Goal: Transaction & Acquisition: Book appointment/travel/reservation

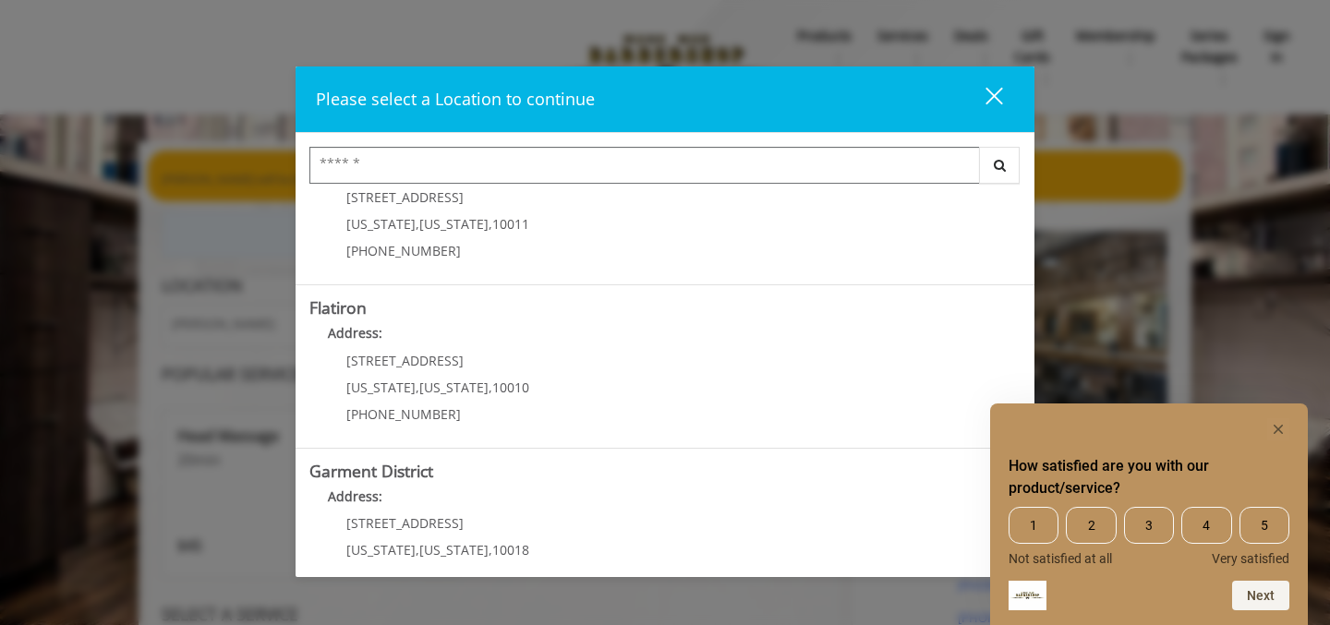
scroll to position [440, 0]
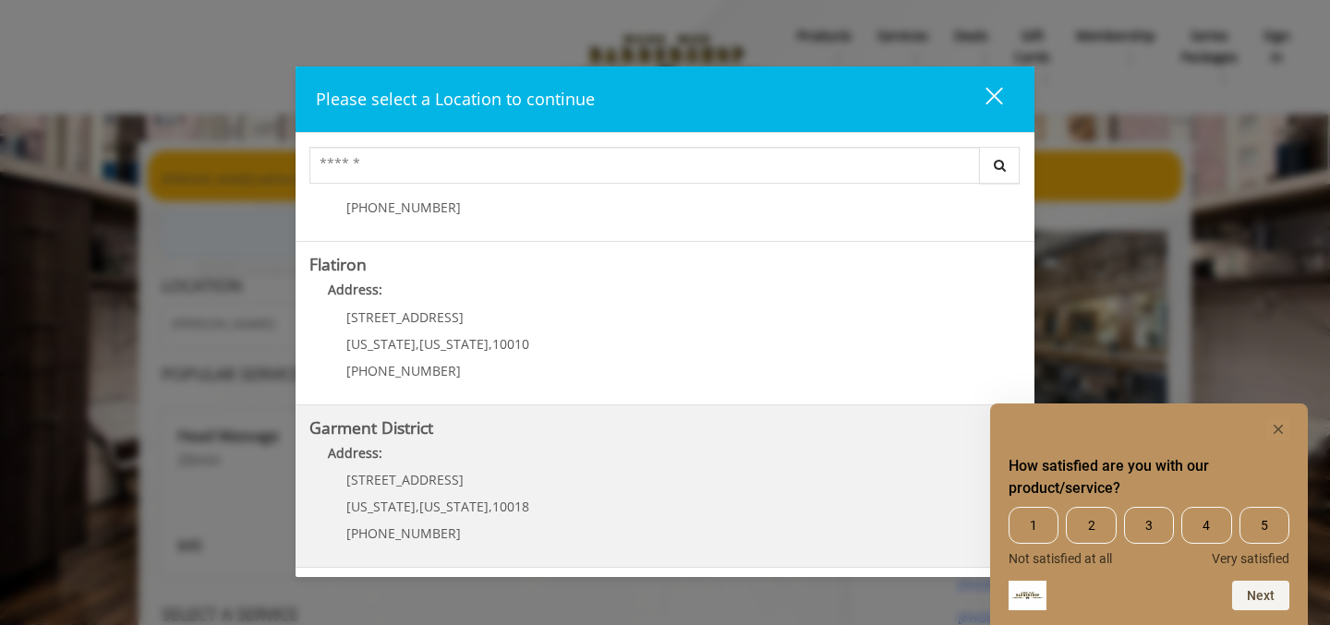
click at [536, 437] on District "Garment District Address: 1400 Broadway New York , New York , 10018 (212) 997-4…" at bounding box center [664, 486] width 711 height 135
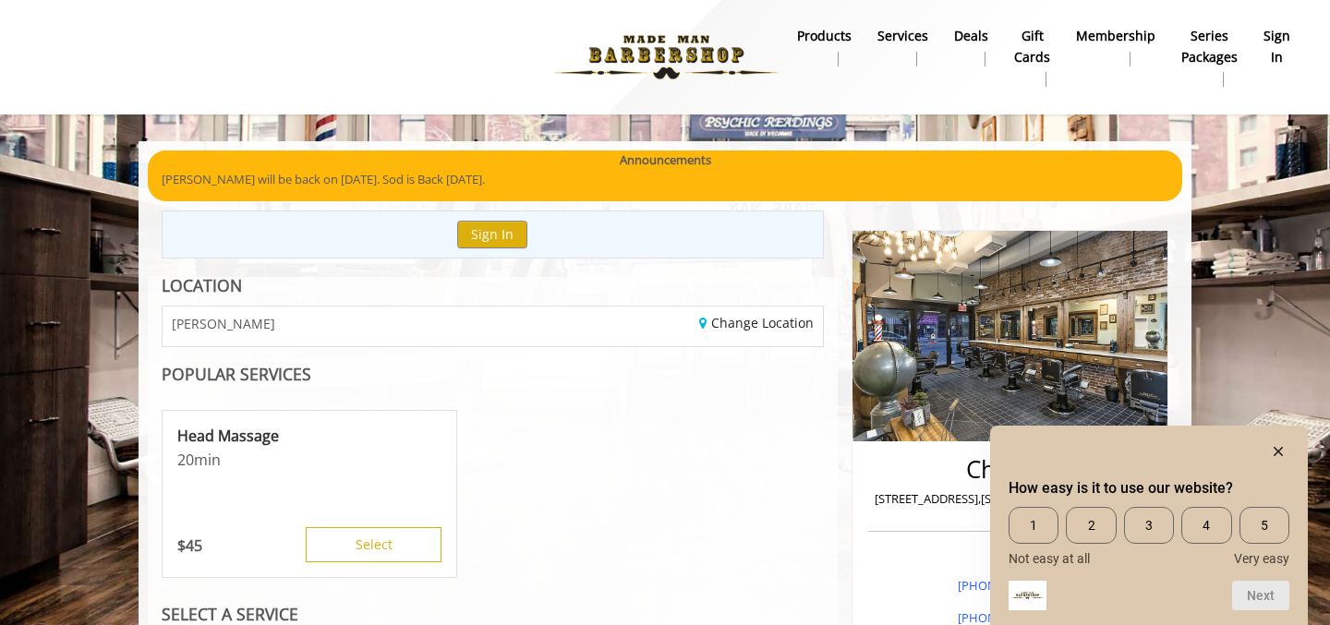
scroll to position [27, 0]
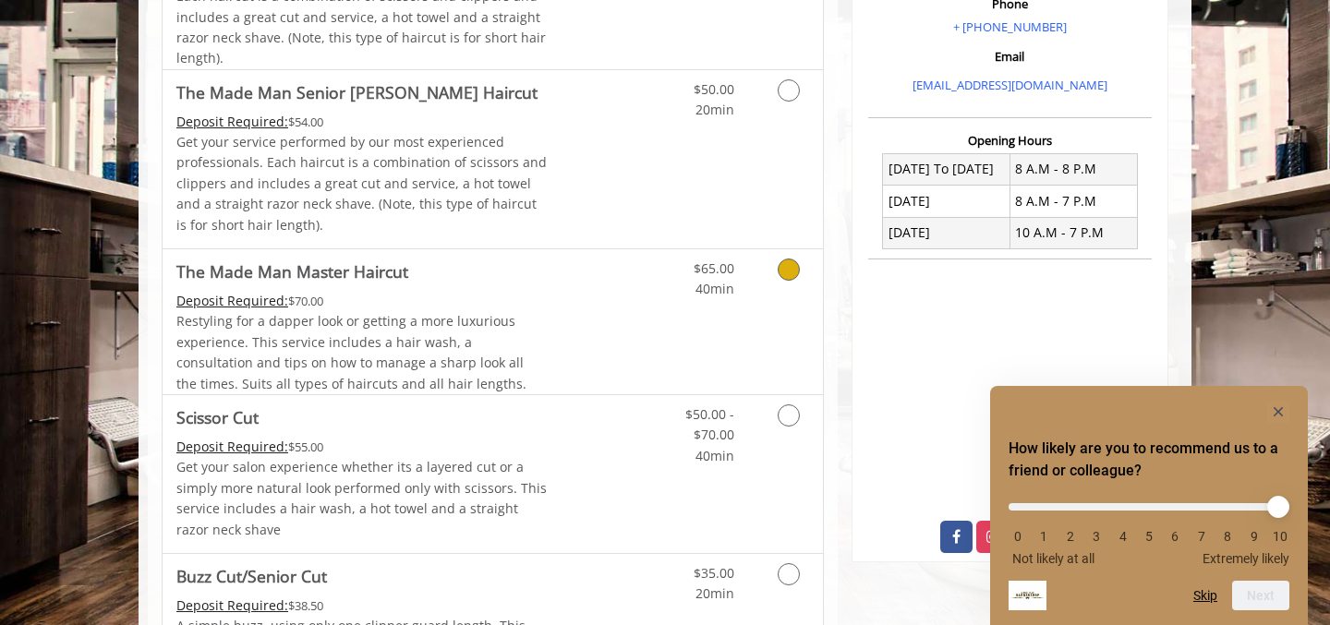
scroll to position [599, 0]
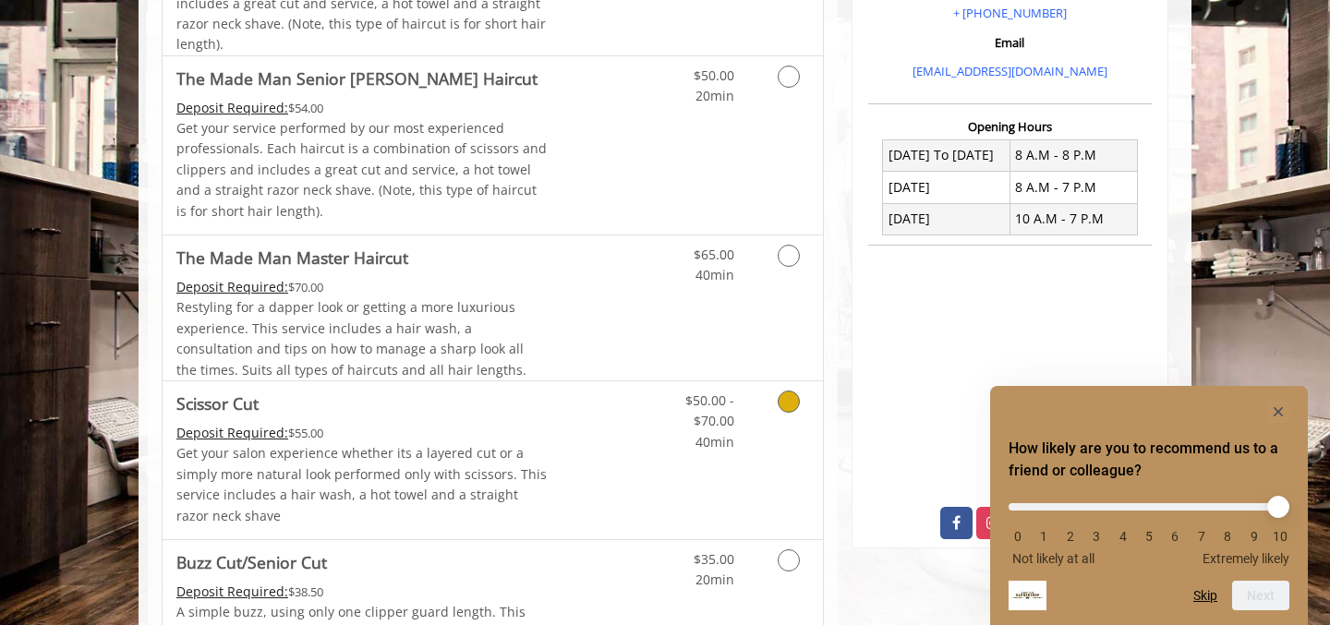
click at [536, 428] on div "Deposit Required: $55.00" at bounding box center [361, 433] width 371 height 20
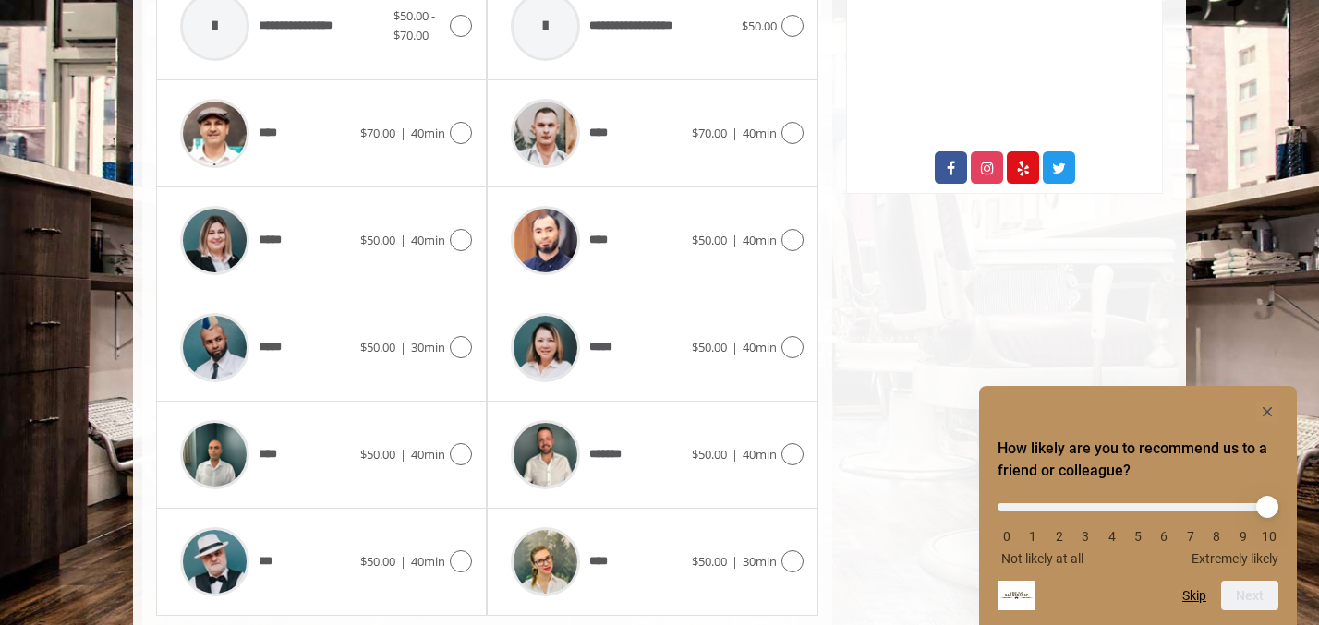
scroll to position [952, 0]
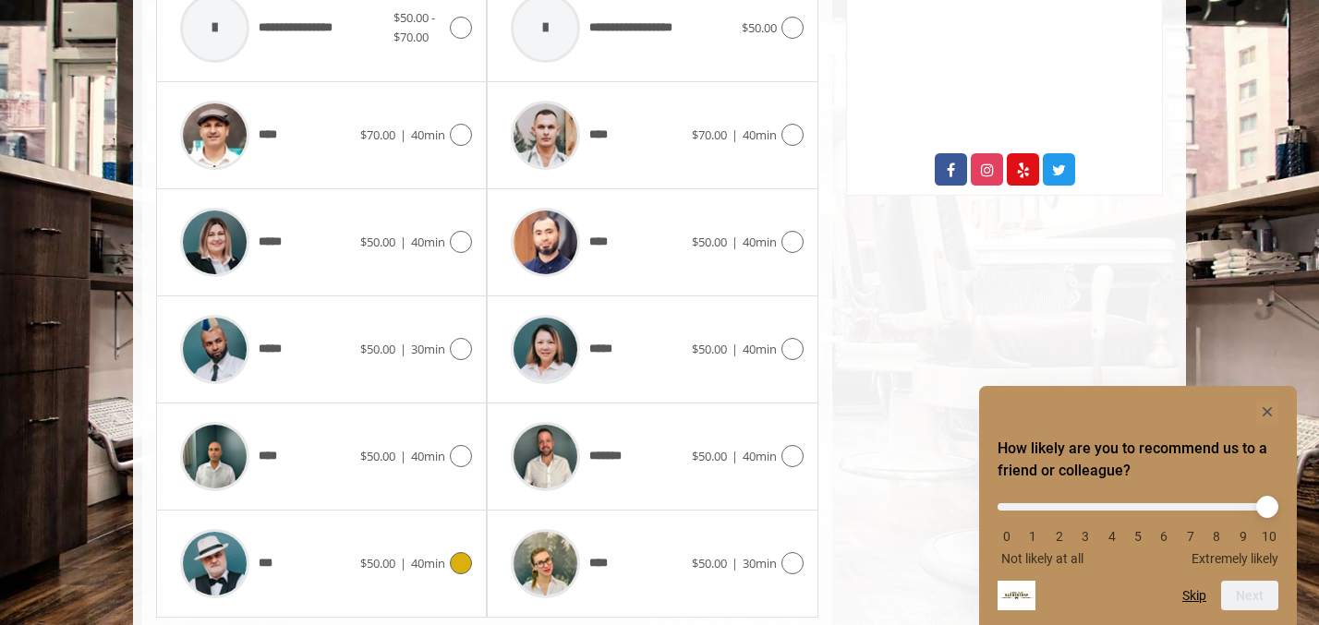
click at [416, 562] on span "40min" at bounding box center [428, 563] width 34 height 17
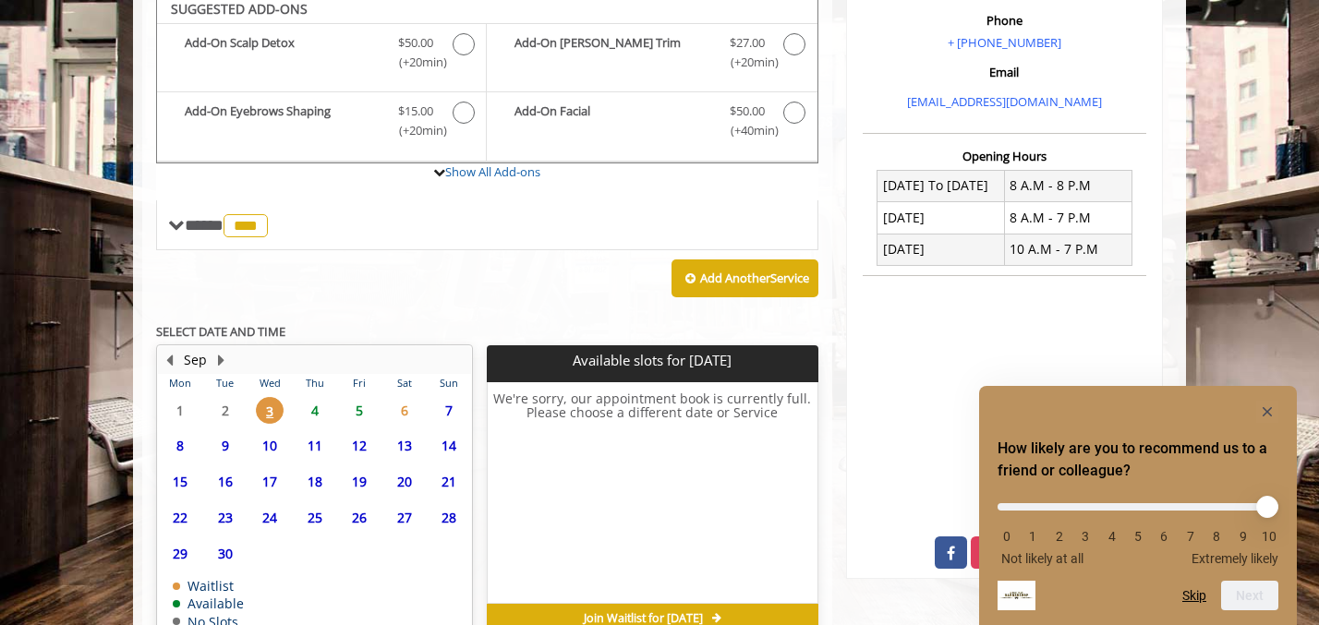
scroll to position [667, 0]
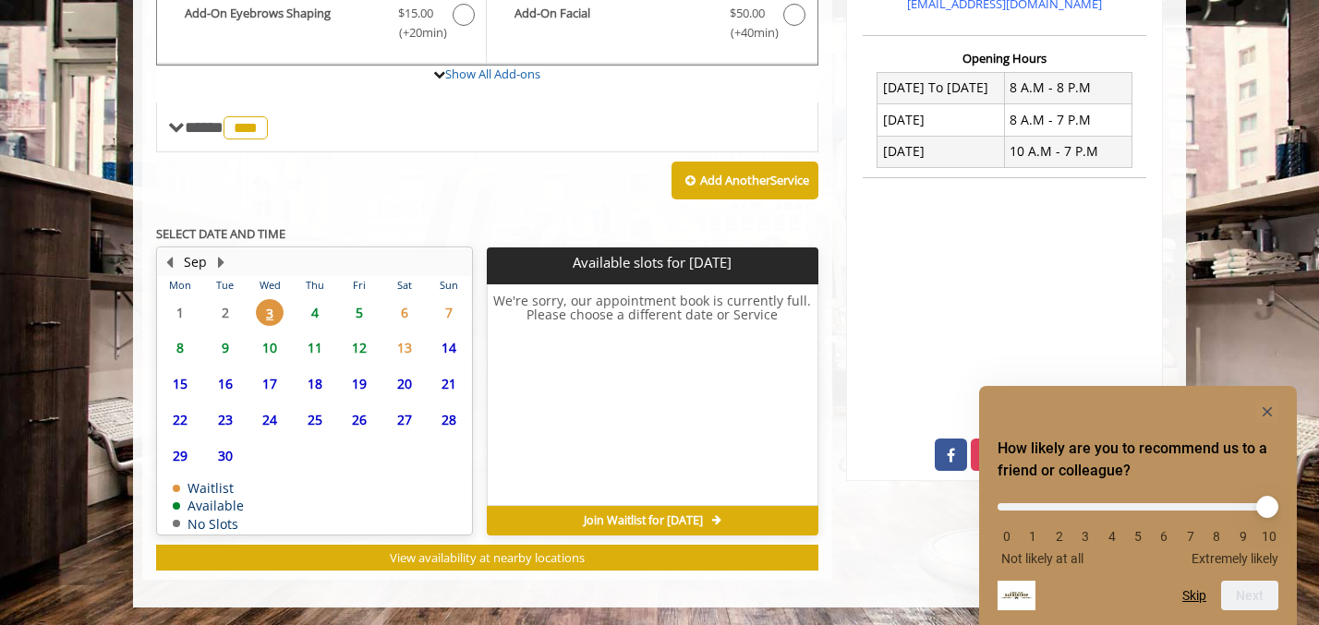
click at [315, 312] on span "4" at bounding box center [315, 312] width 28 height 27
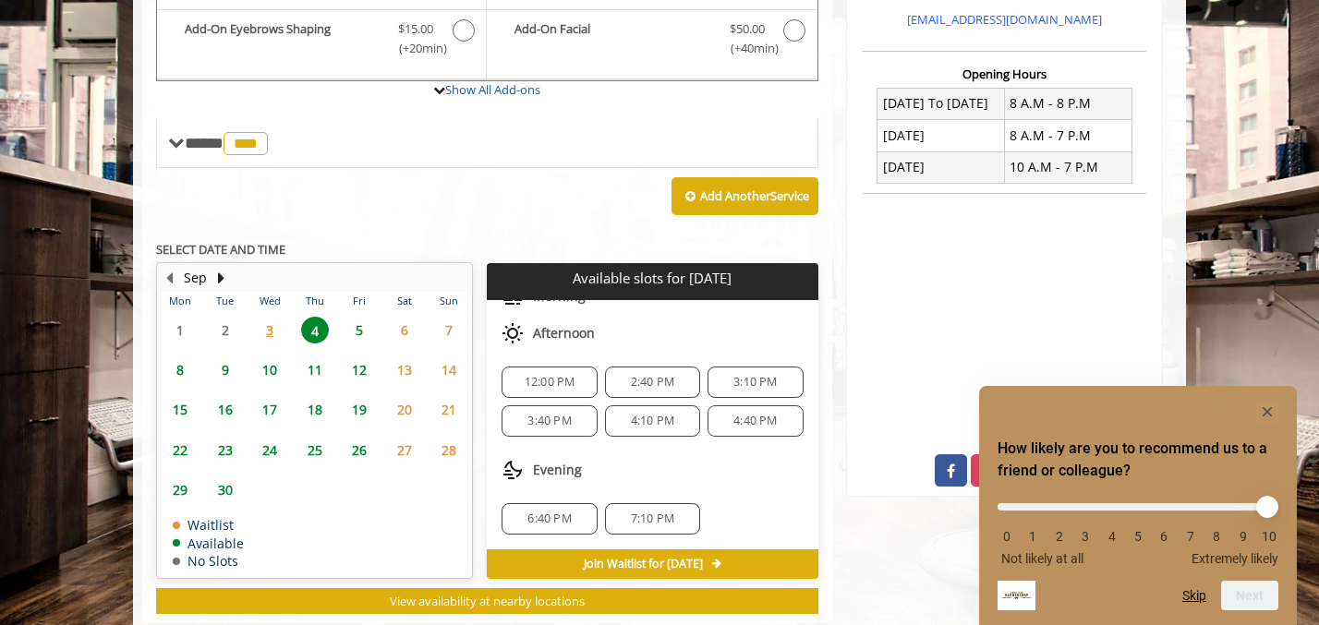
scroll to position [653, 0]
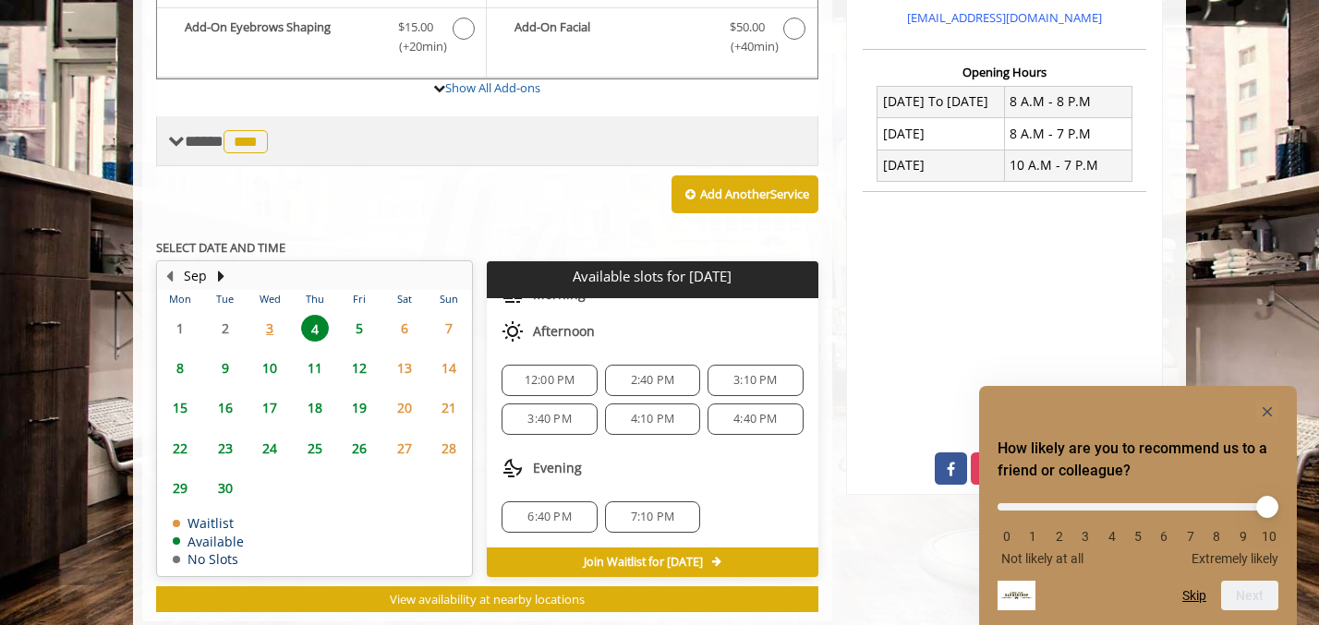
click at [191, 137] on span "**** *** ********" at bounding box center [229, 141] width 88 height 17
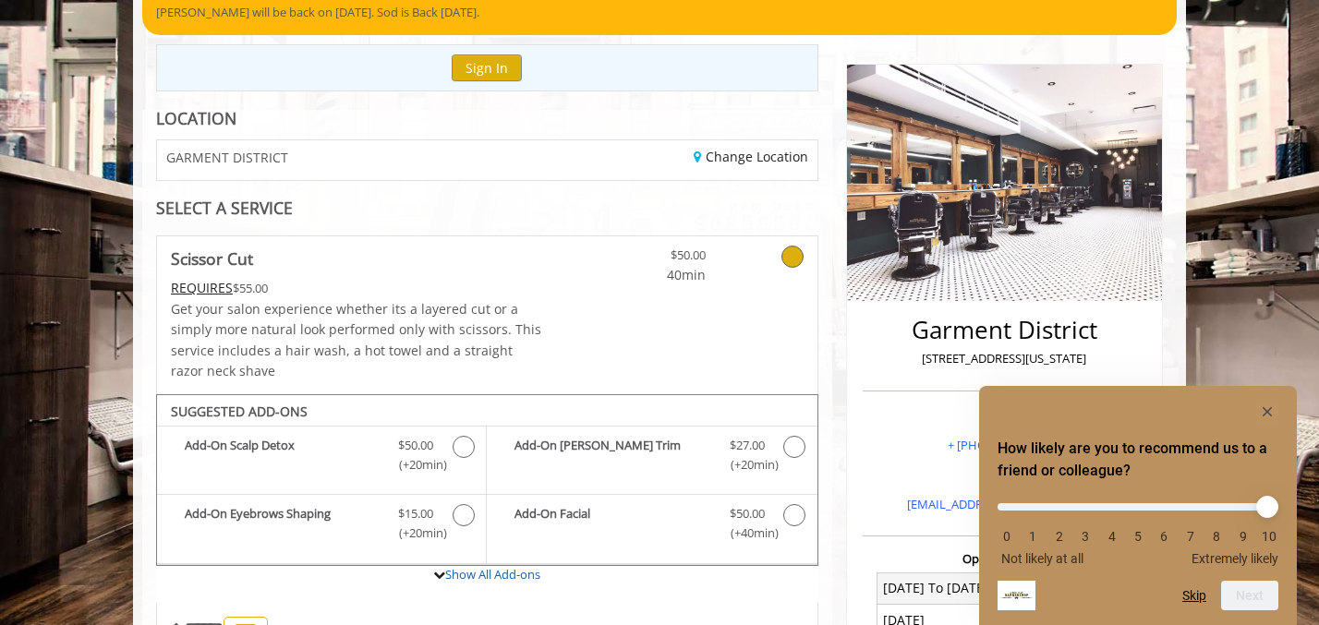
scroll to position [164, 0]
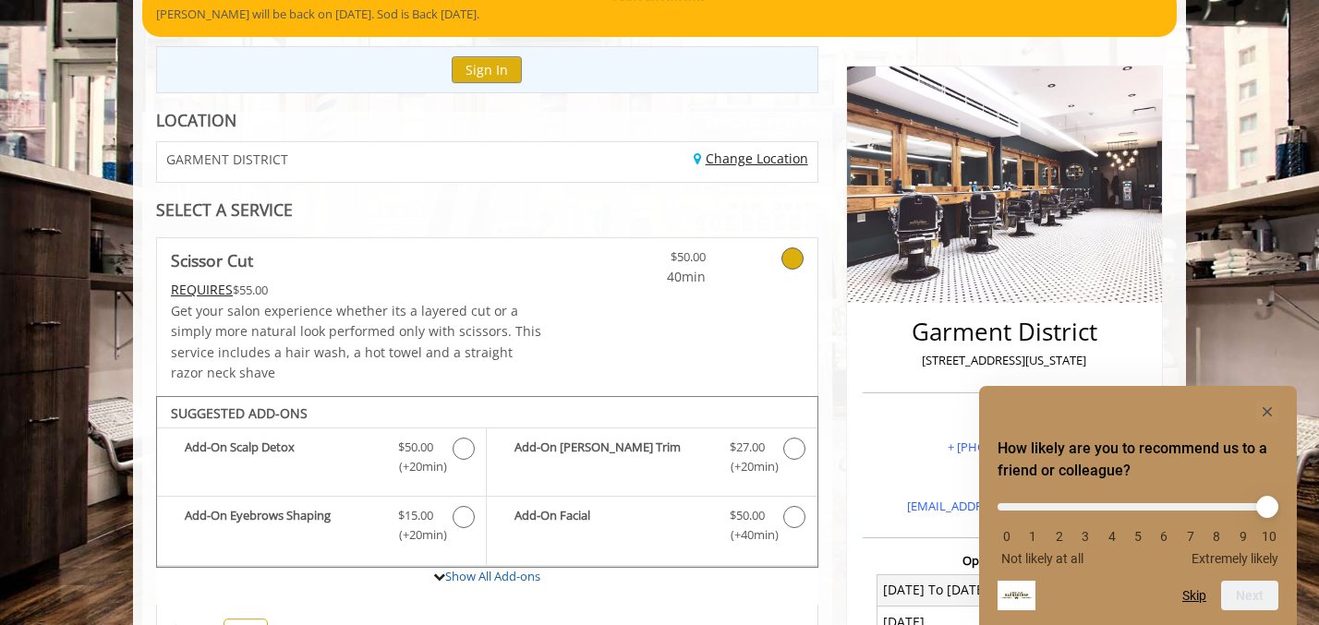
click at [729, 160] on link "Change Location" at bounding box center [750, 159] width 114 height 18
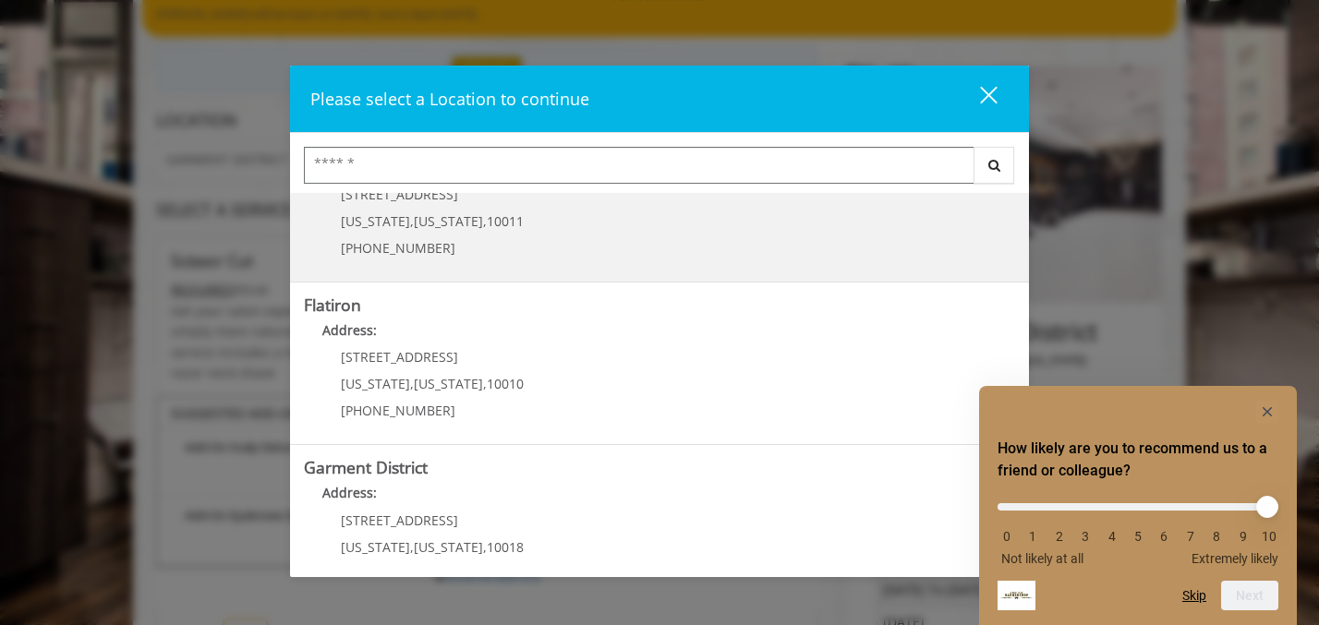
scroll to position [440, 0]
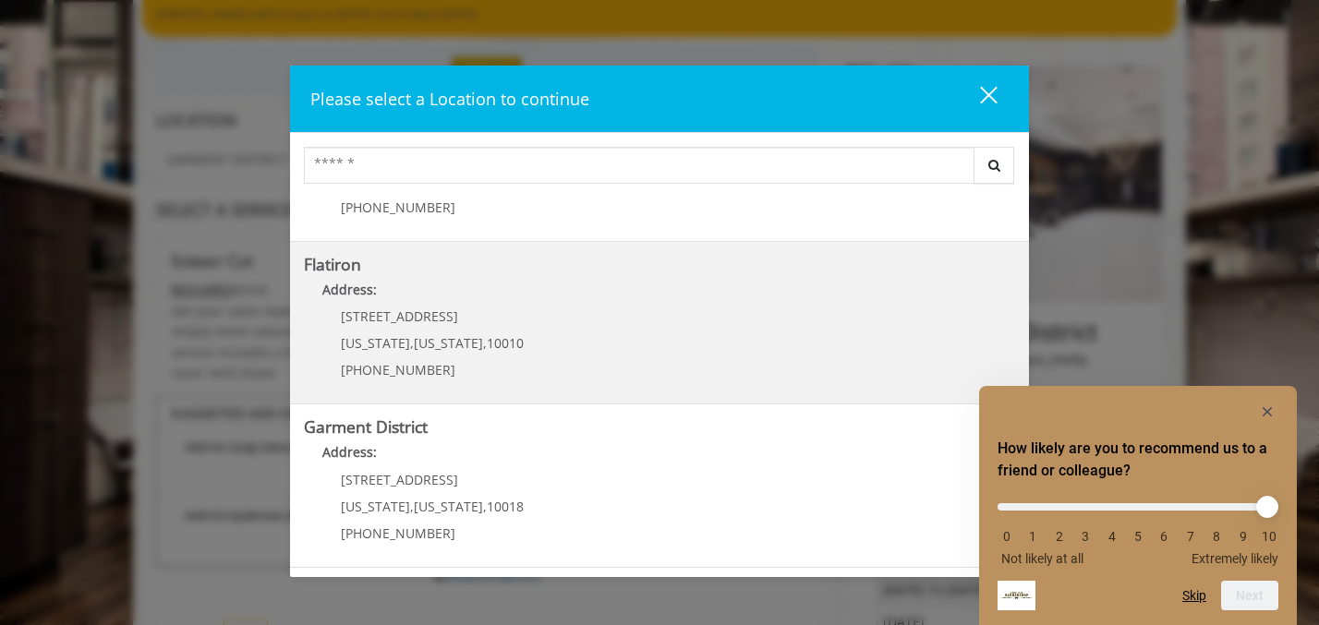
click at [516, 362] on "Flatiron Address: 10 E 23rd St New York , New York , 10010 (917) 475-1765" at bounding box center [659, 323] width 711 height 135
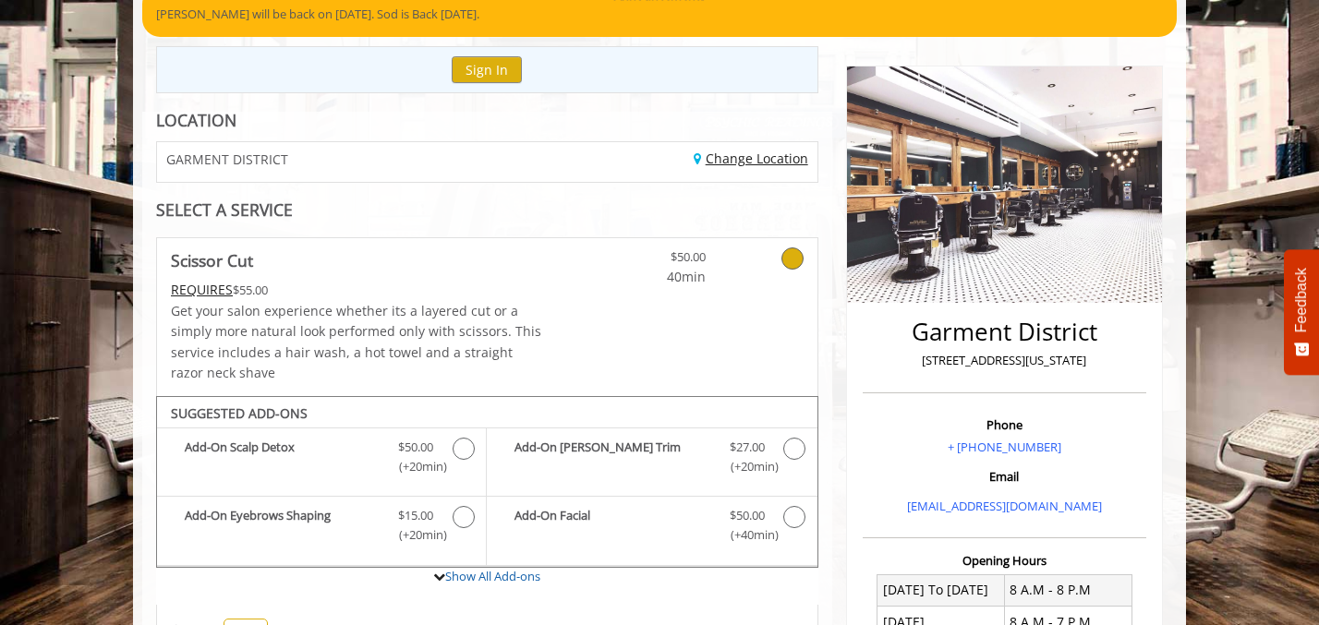
scroll to position [195, 0]
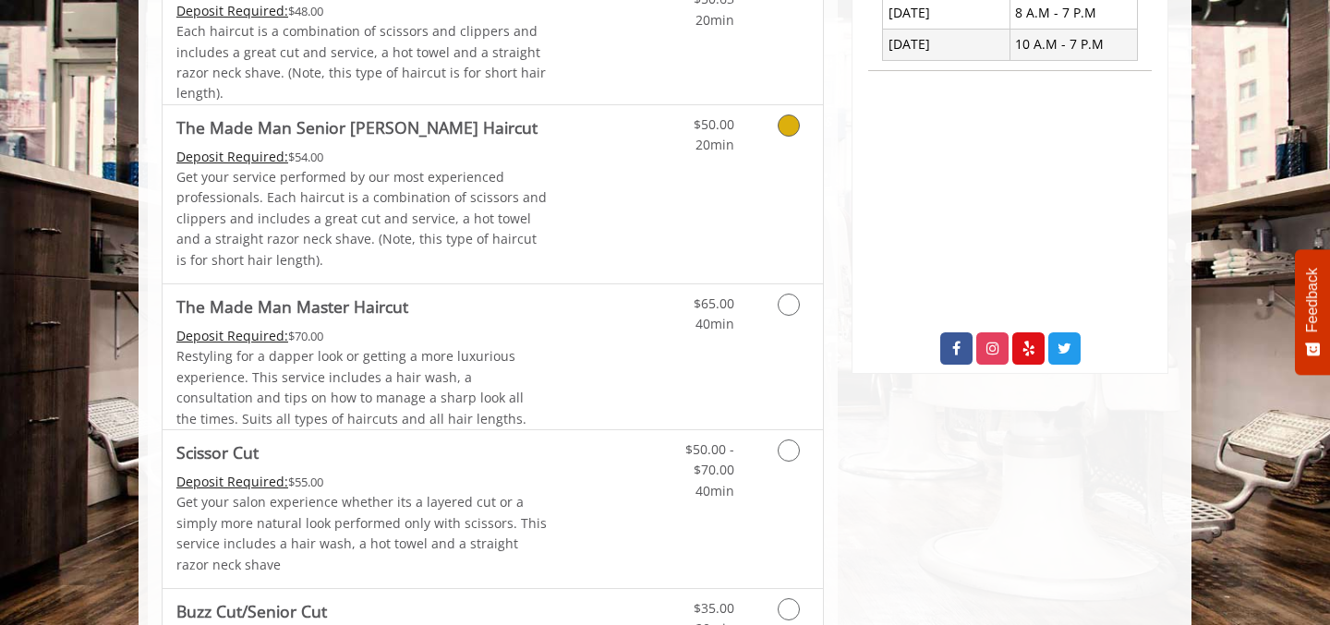
scroll to position [560, 0]
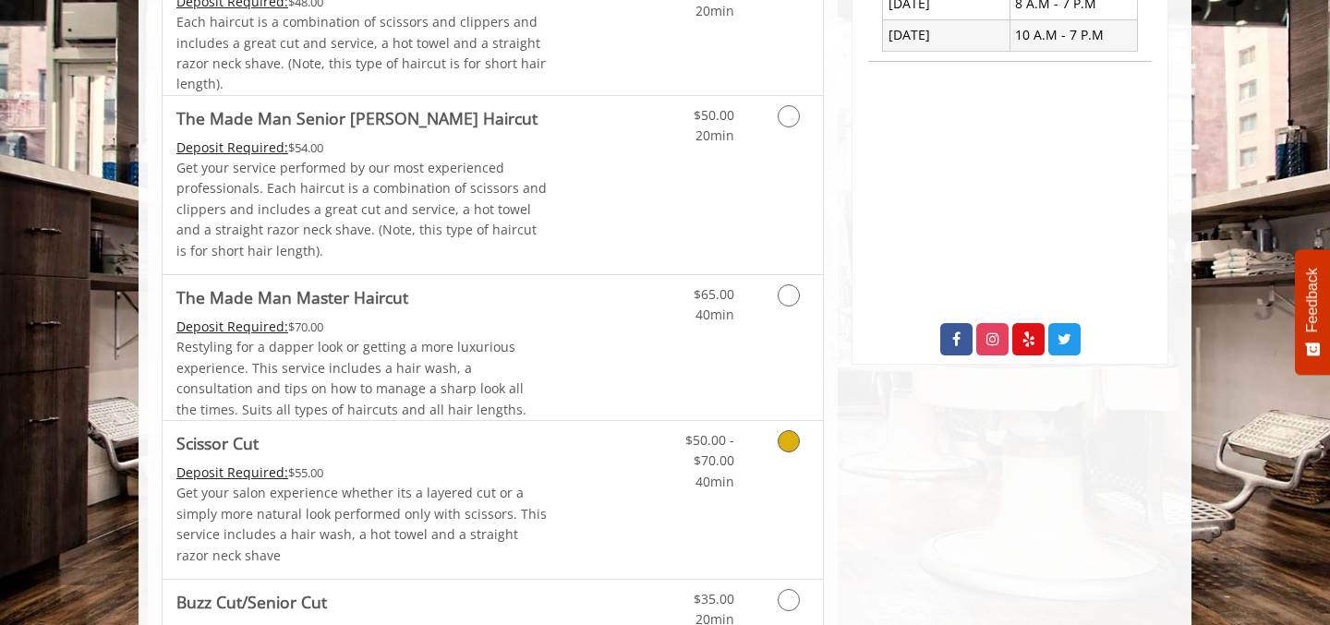
click at [504, 462] on link "Scissor Cut Deposit Required: $55.00 Get your salon experience whether its a la…" at bounding box center [361, 500] width 371 height 158
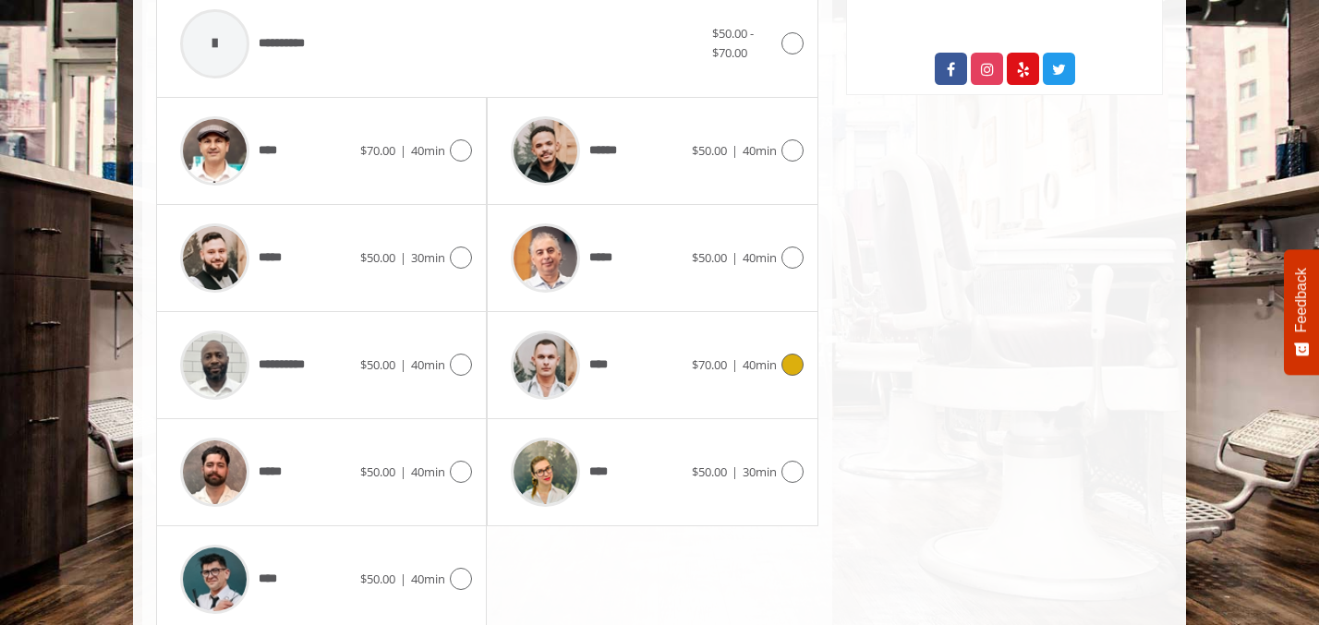
scroll to position [832, 0]
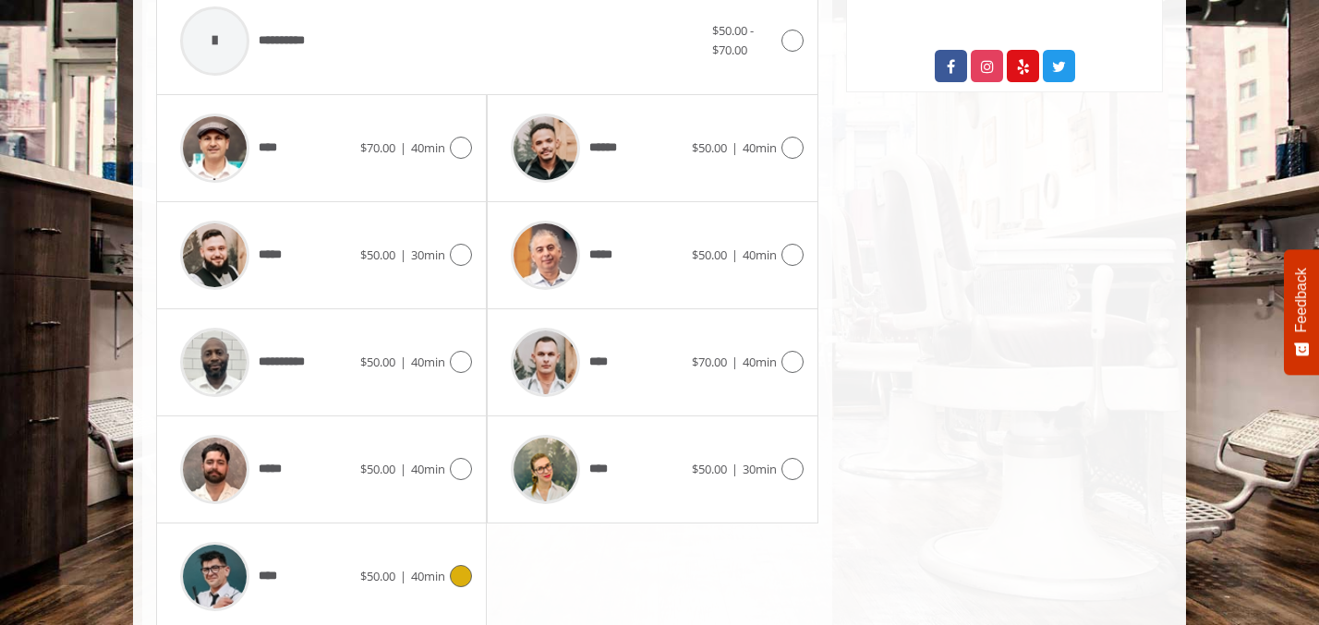
click at [459, 570] on icon at bounding box center [461, 576] width 22 height 22
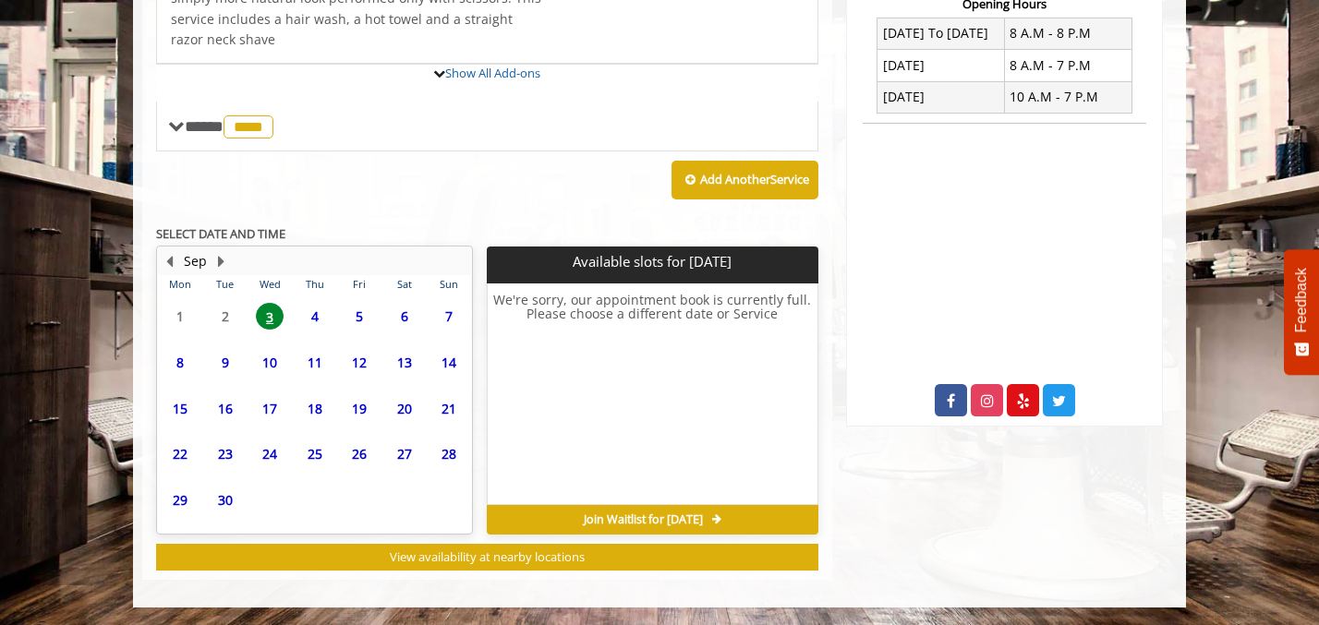
scroll to position [667, 0]
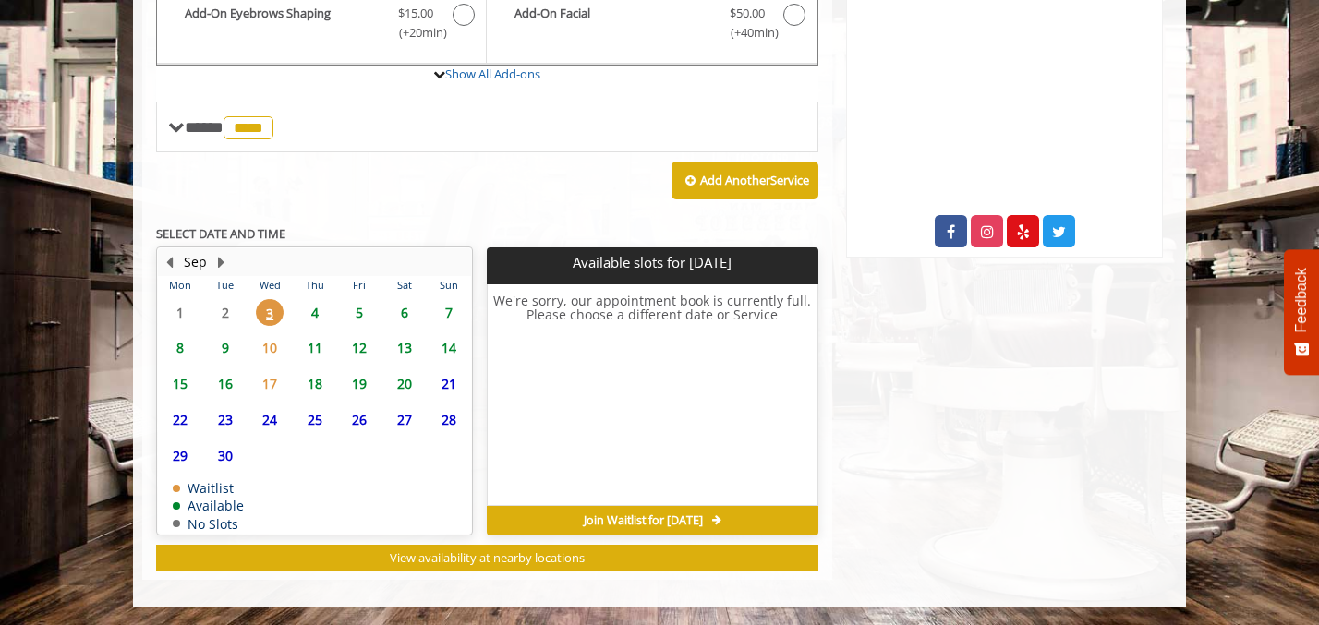
click at [308, 306] on span "4" at bounding box center [315, 312] width 28 height 27
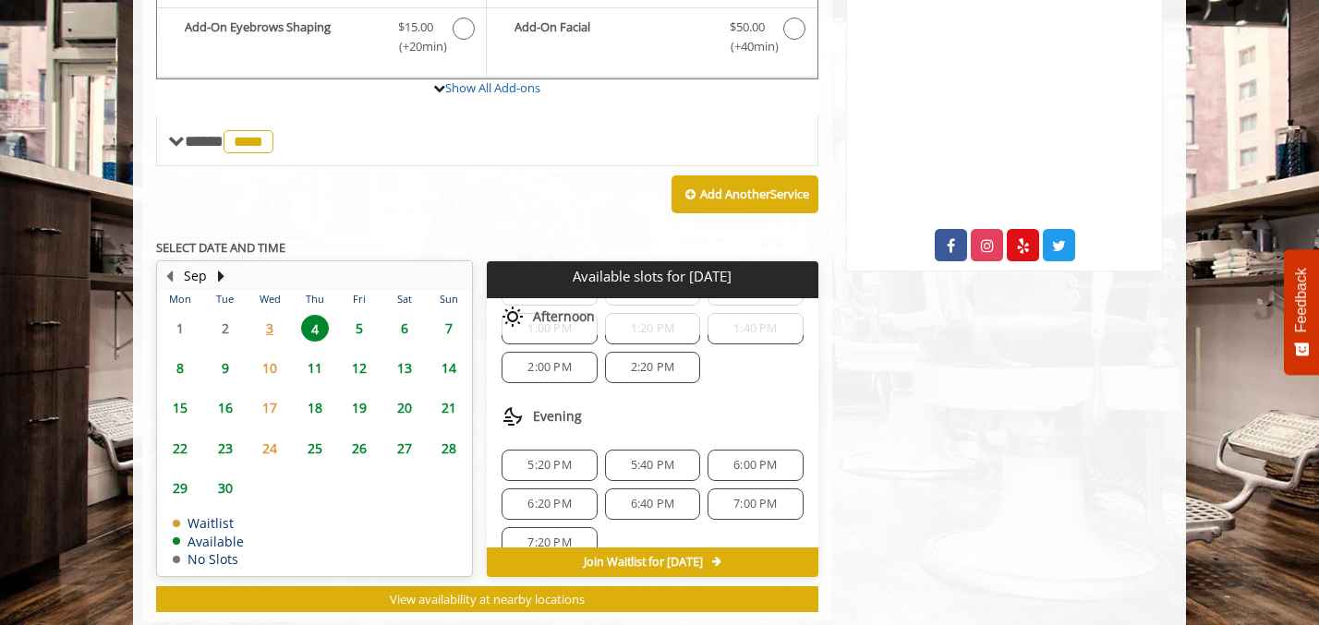
scroll to position [694, 0]
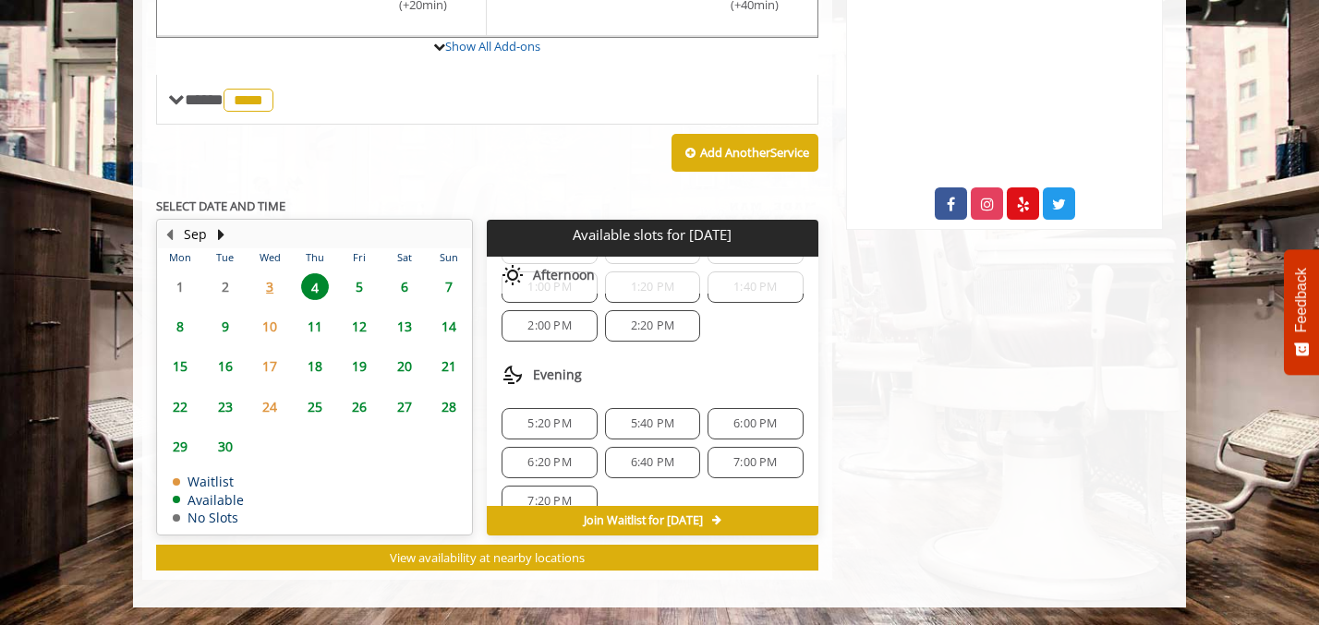
click at [736, 418] on span "6:00 PM" at bounding box center [754, 423] width 43 height 15
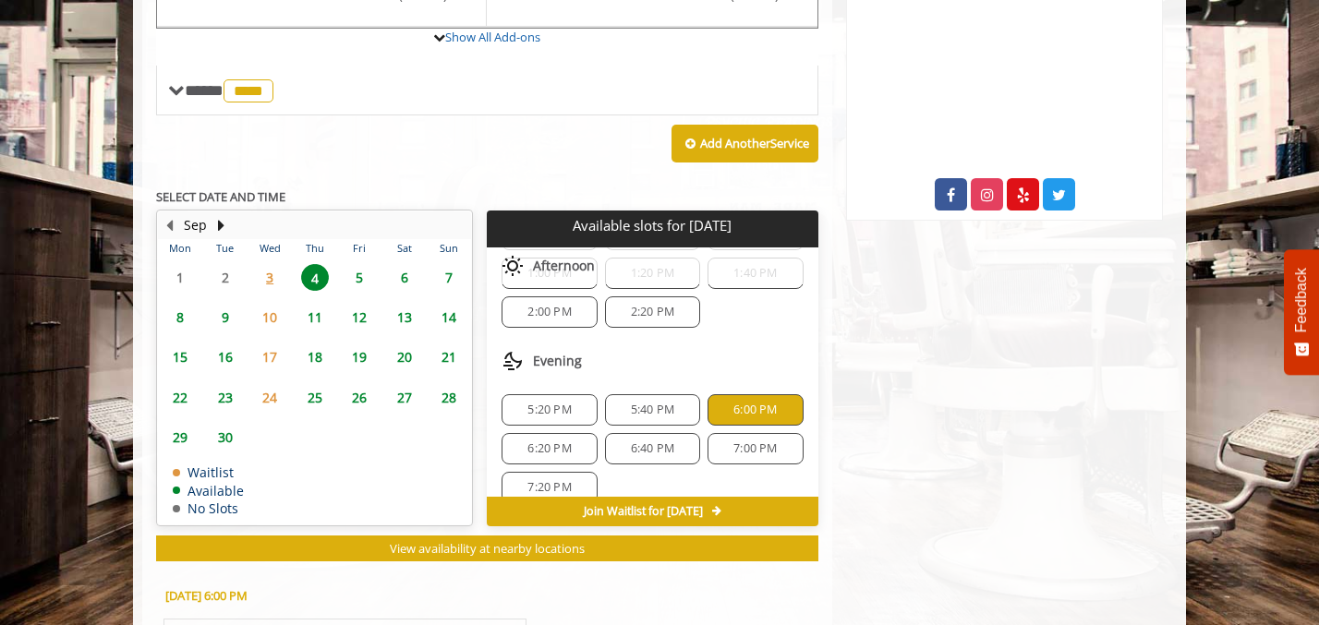
scroll to position [102, 0]
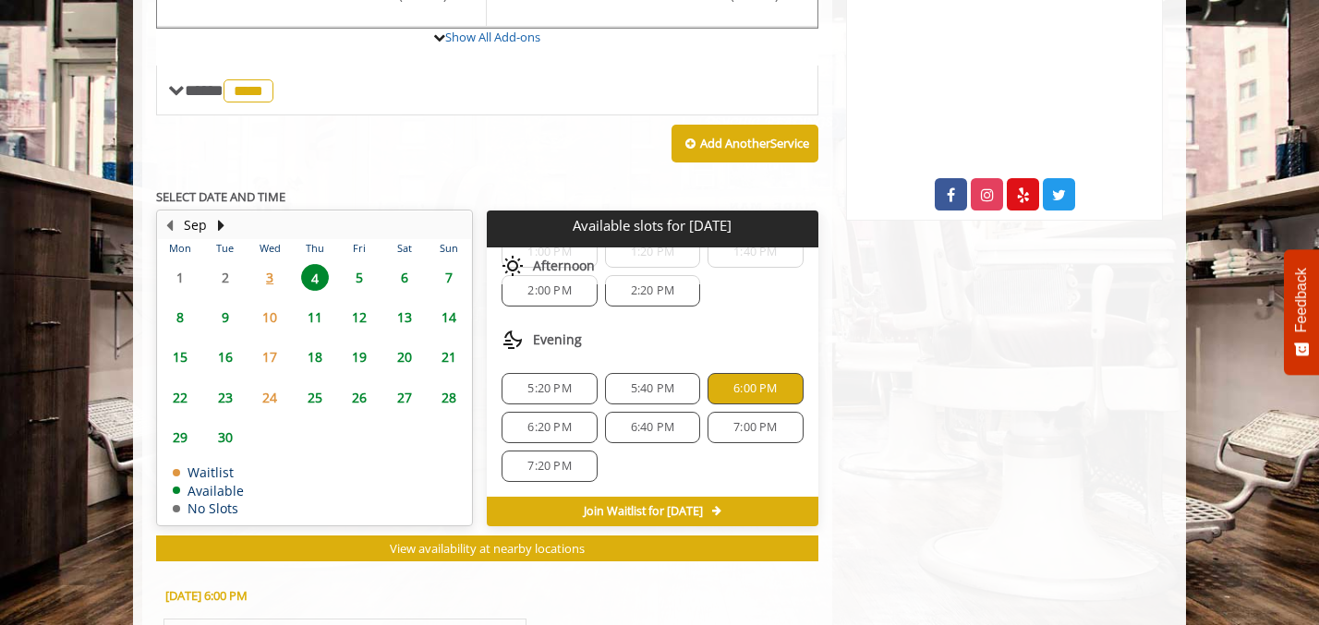
click at [656, 386] on span "5:40 PM" at bounding box center [652, 388] width 43 height 15
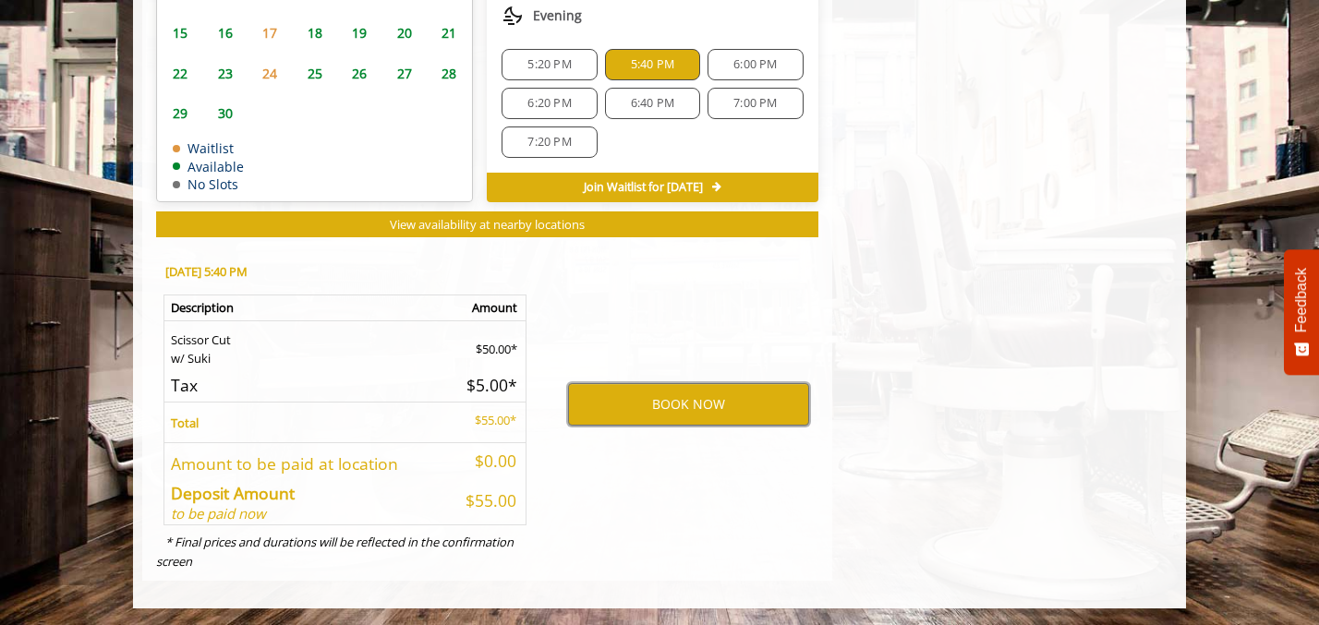
scroll to position [1029, 0]
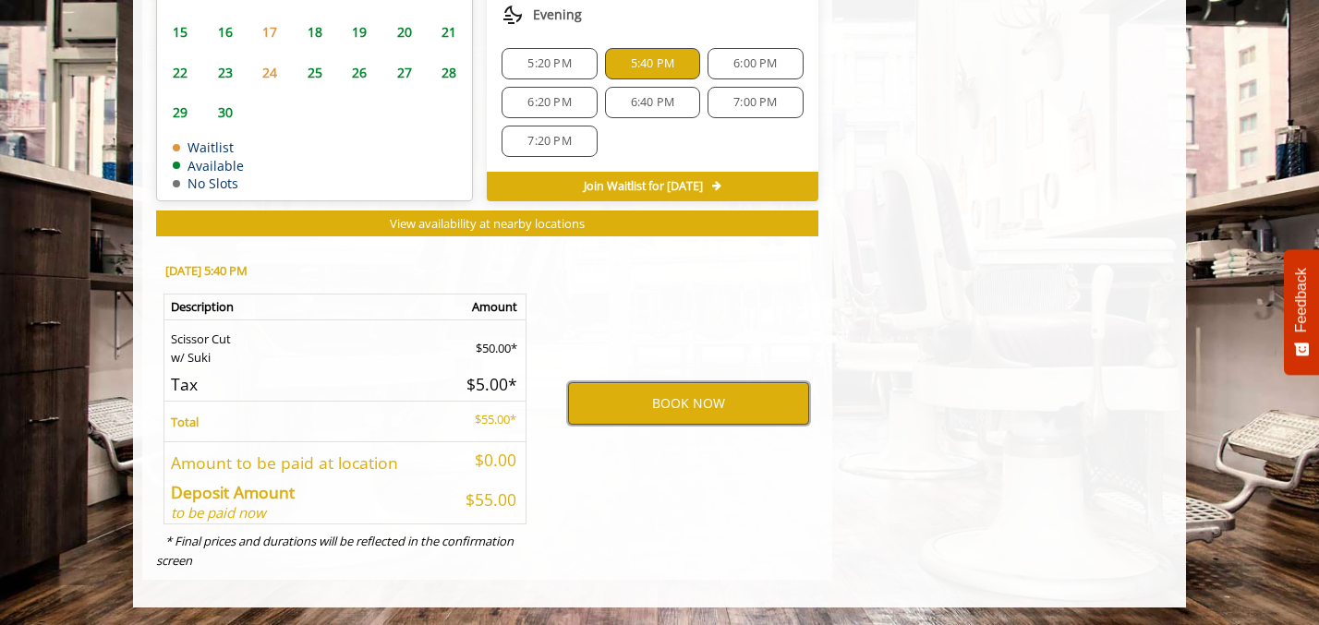
click at [701, 404] on button "BOOK NOW" at bounding box center [688, 403] width 241 height 42
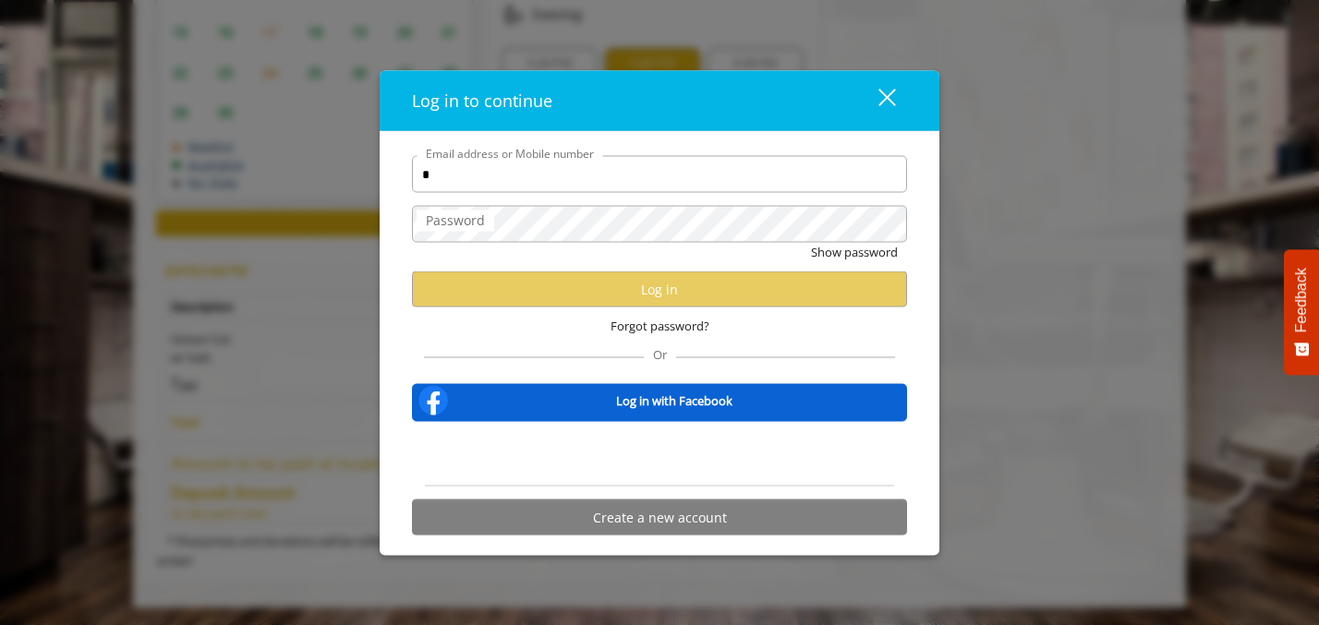
type input "**********"
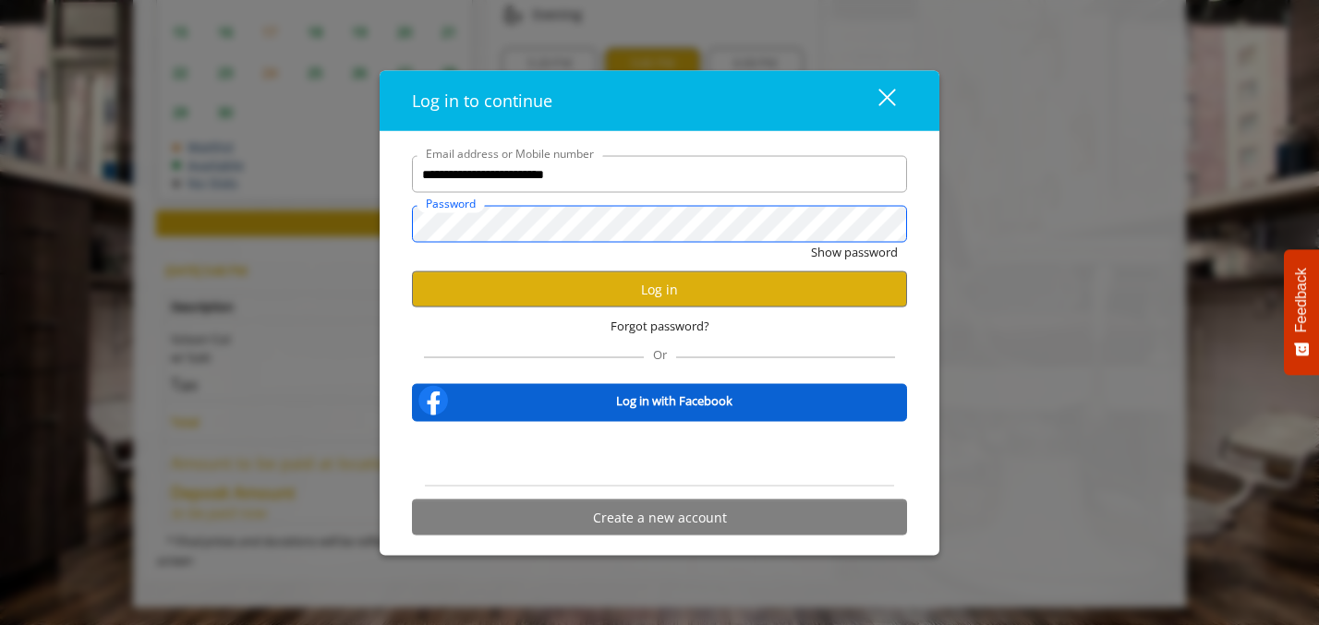
click at [811, 243] on button "Show password" at bounding box center [854, 252] width 87 height 19
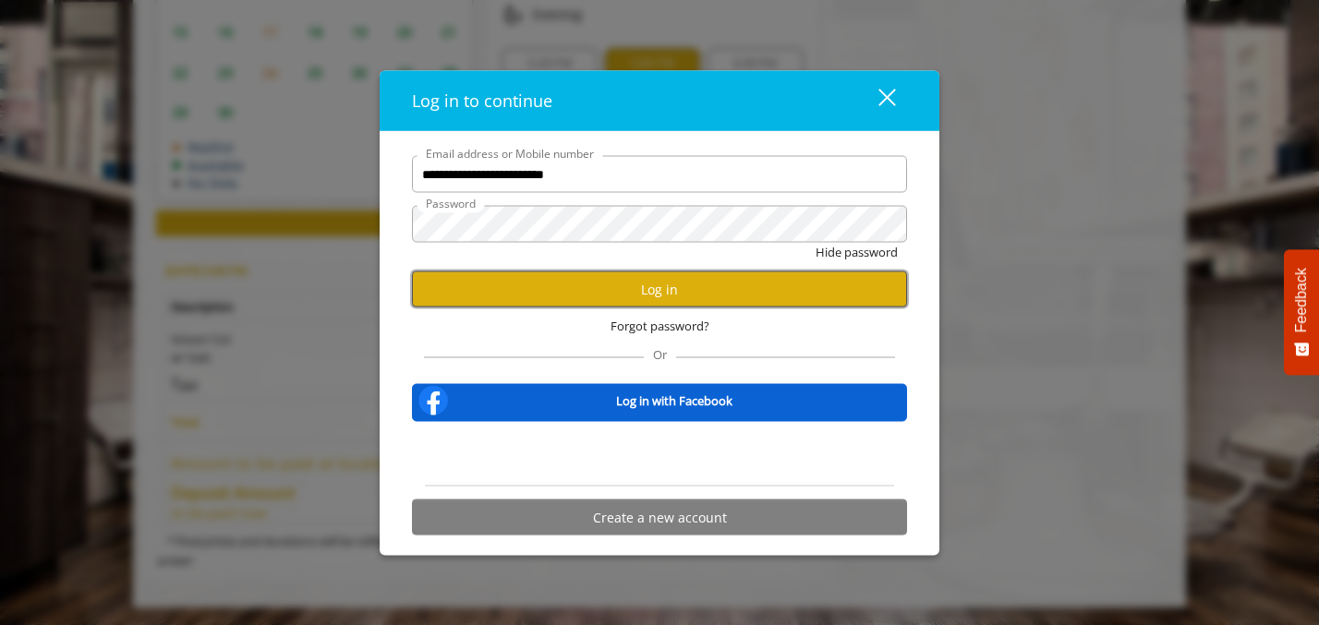
click at [671, 290] on button "Log in" at bounding box center [659, 289] width 495 height 36
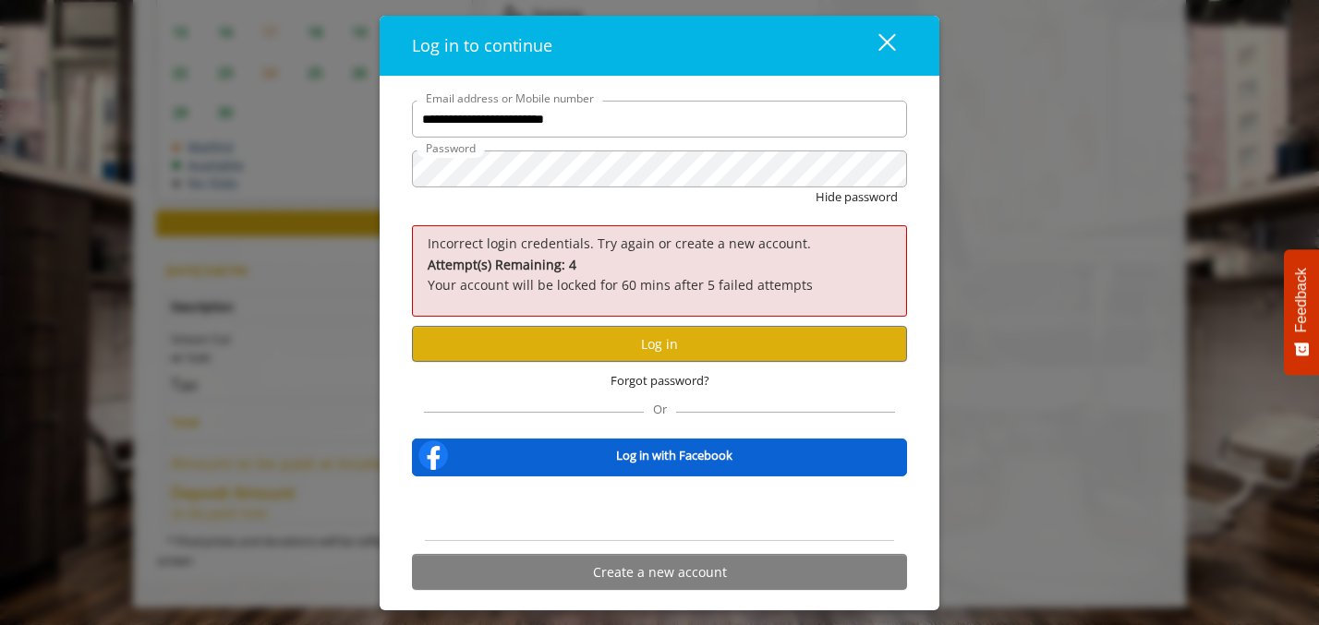
click at [634, 191] on div "Hide password" at bounding box center [659, 201] width 495 height 29
click at [815, 187] on button "Hide password" at bounding box center [856, 196] width 82 height 19
click at [658, 339] on button "Log in" at bounding box center [659, 344] width 495 height 36
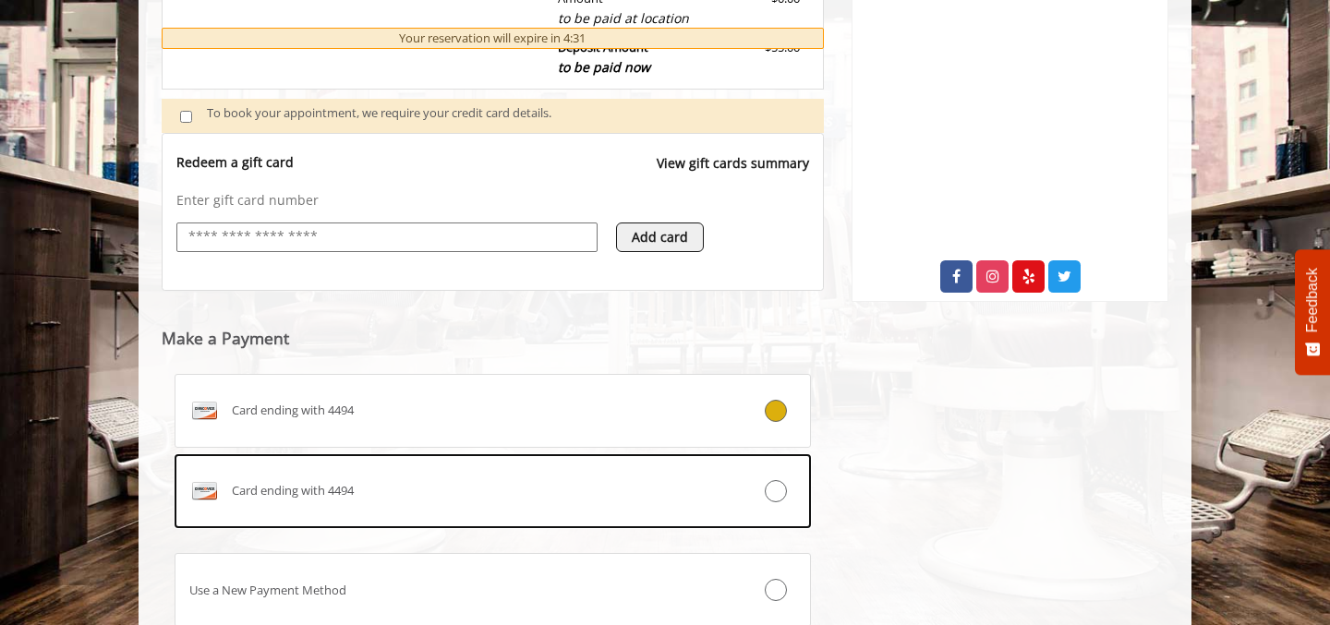
scroll to position [759, 0]
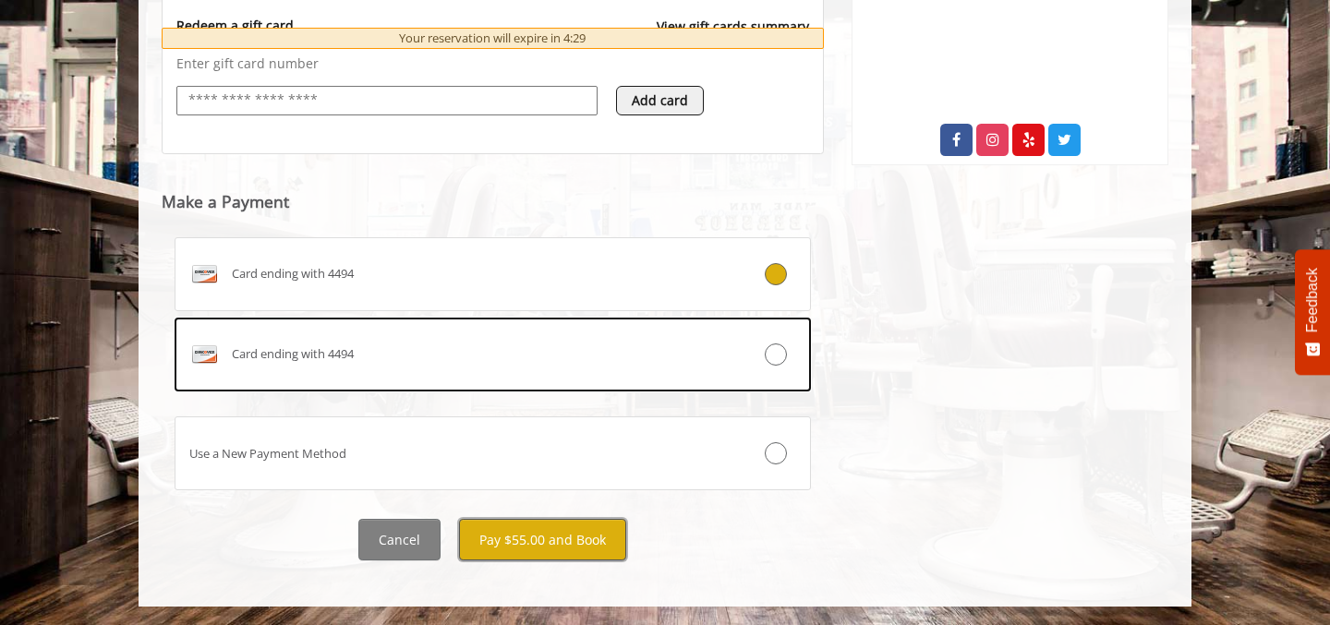
click at [572, 538] on button "Pay $55.00 and Book" at bounding box center [542, 540] width 167 height 42
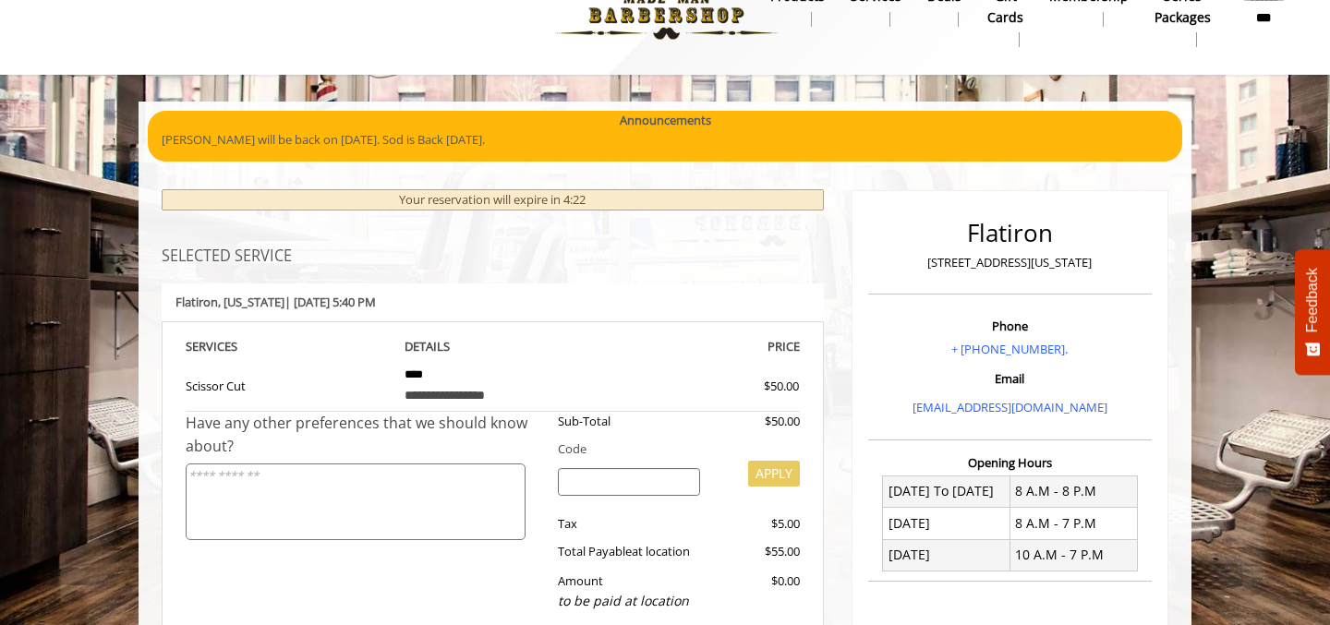
scroll to position [0, 0]
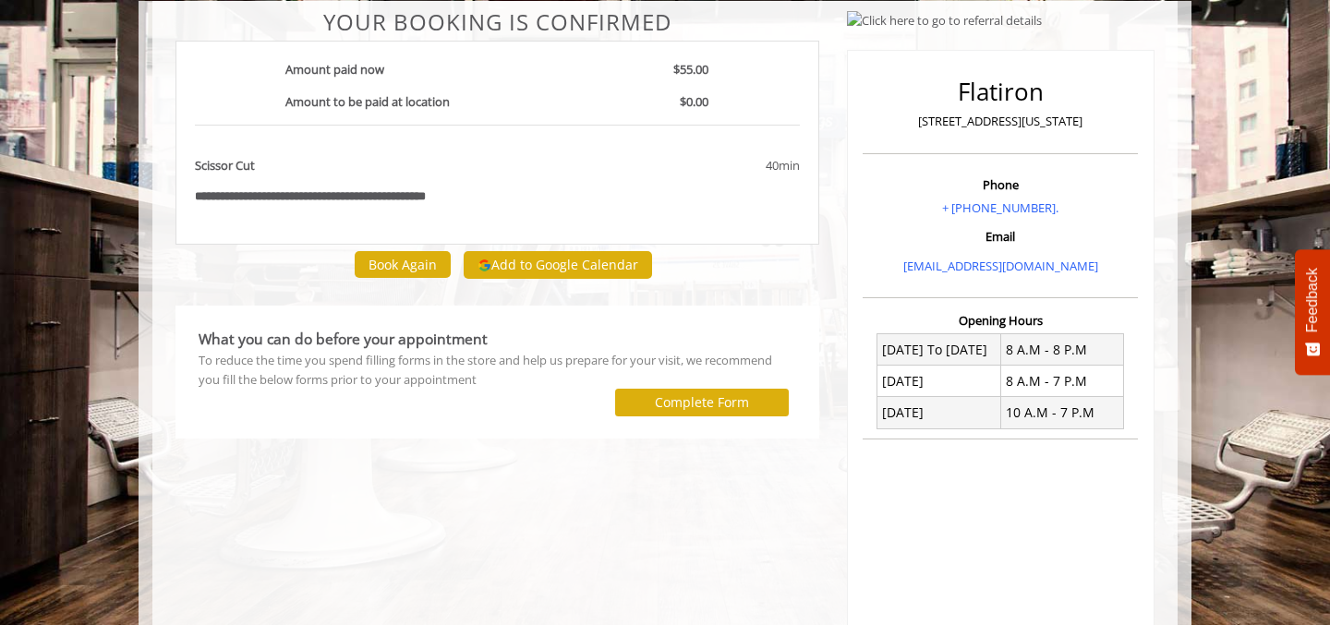
scroll to position [137, 0]
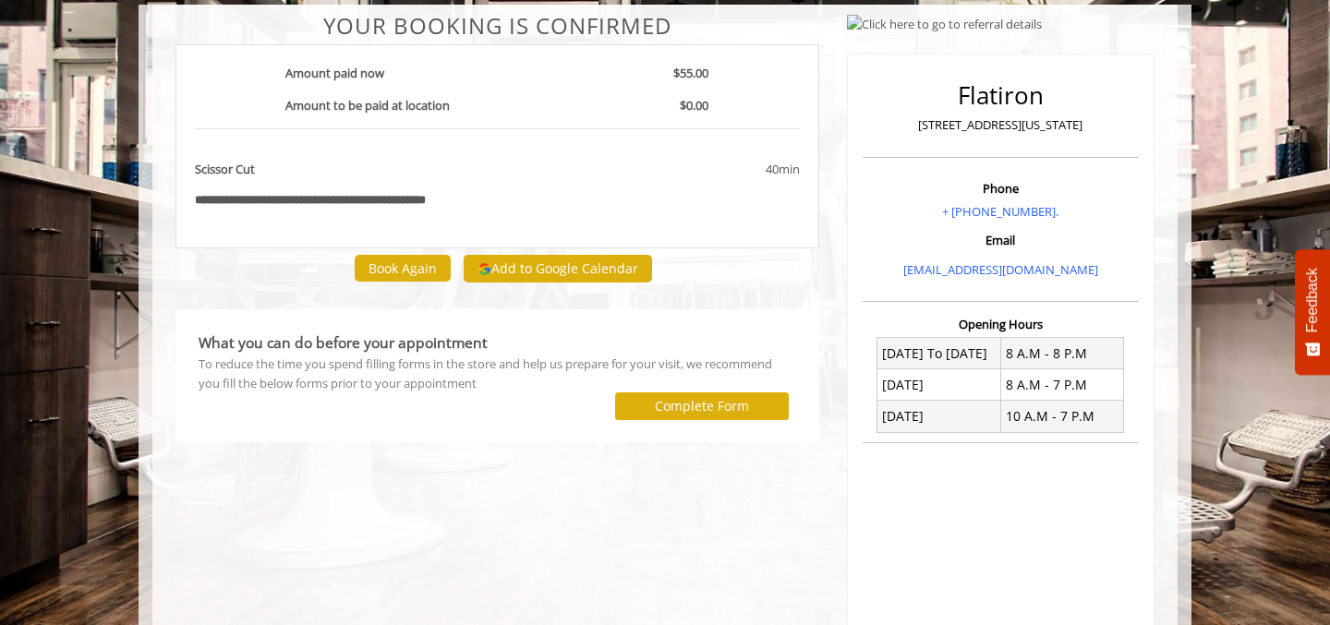
click at [1191, 446] on body "**********" at bounding box center [665, 389] width 1330 height 768
